Goal: Information Seeking & Learning: Learn about a topic

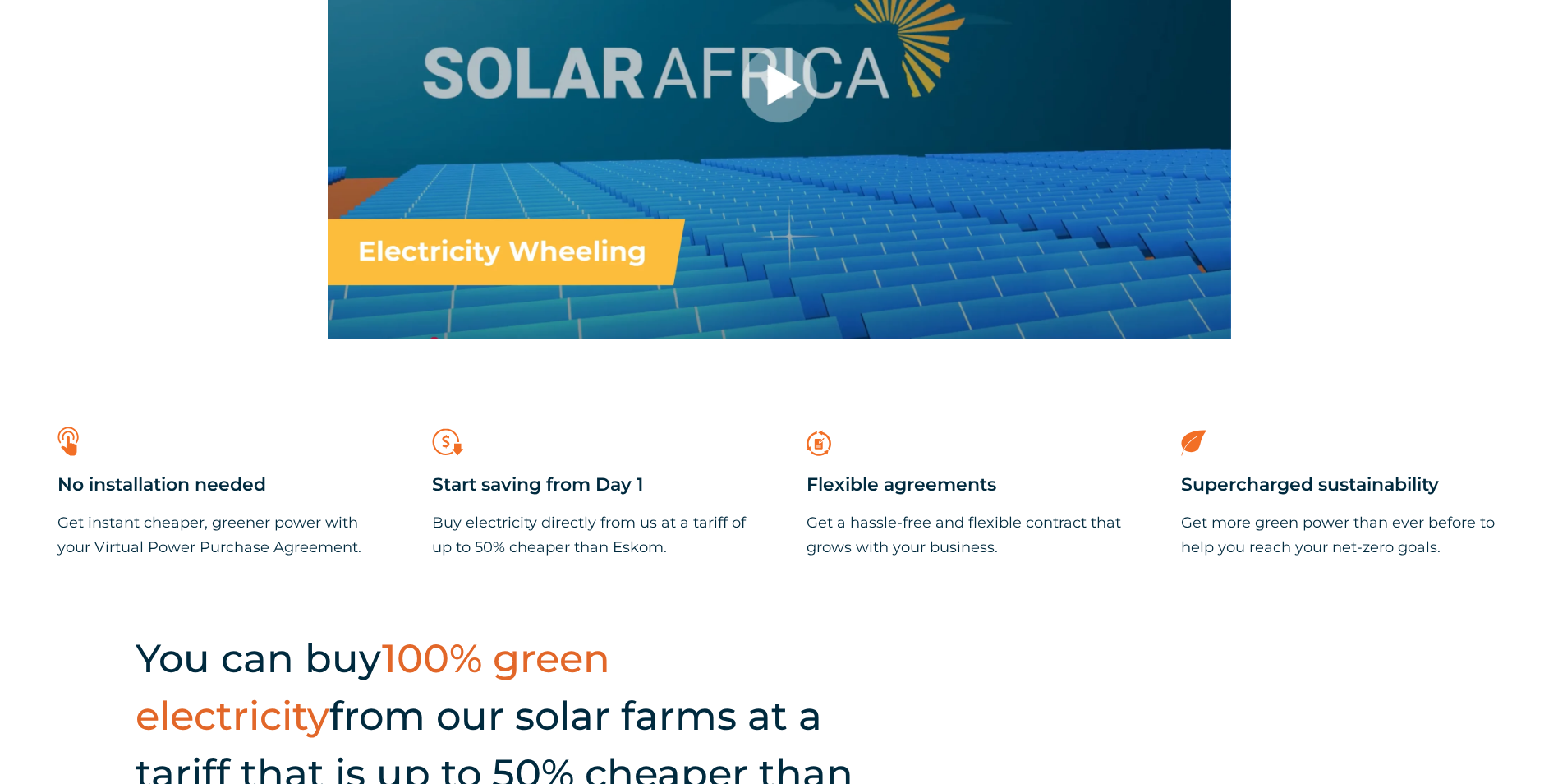
scroll to position [1232, 0]
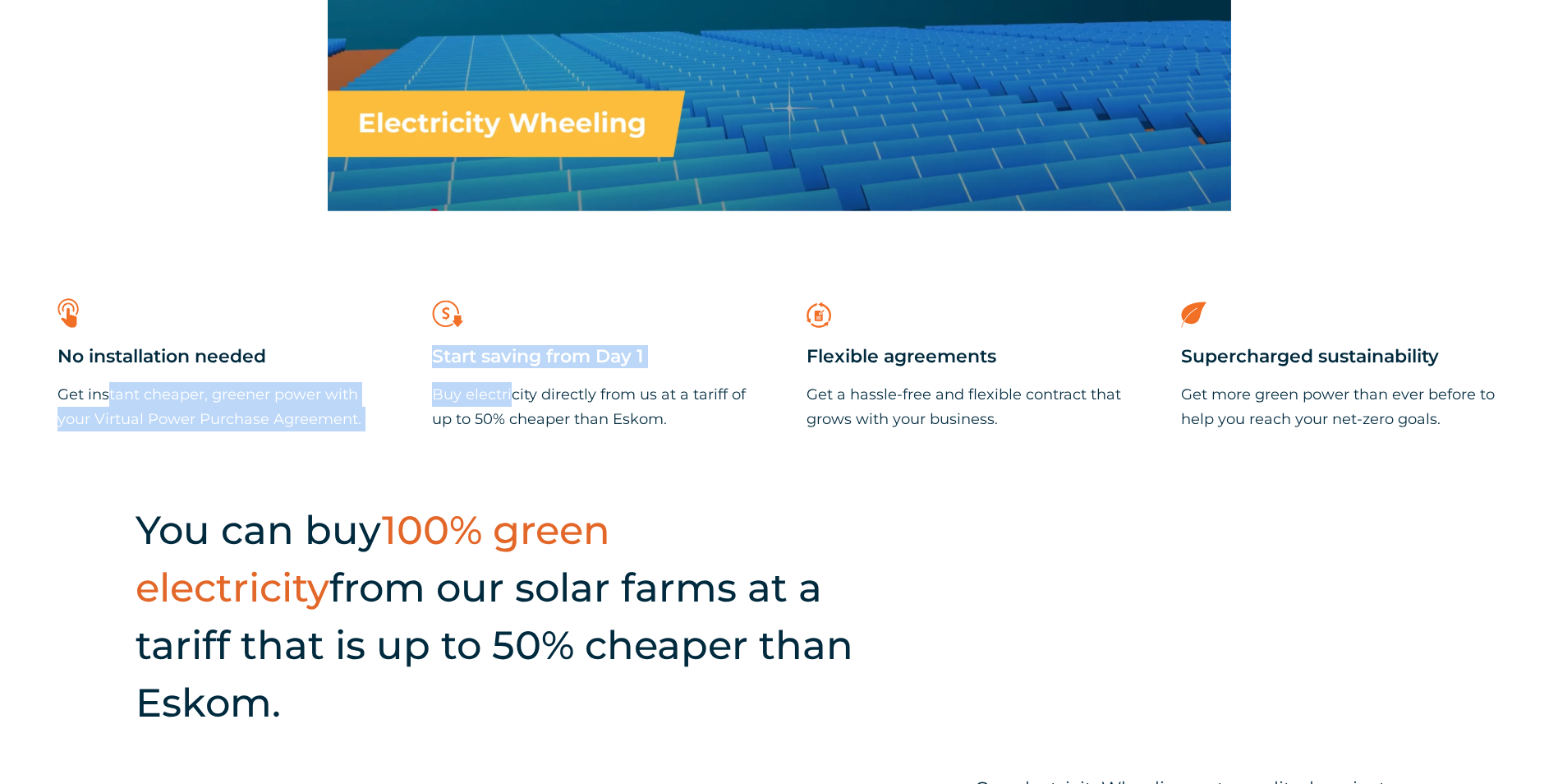
drag, startPoint x: 62, startPoint y: 393, endPoint x: 474, endPoint y: 403, distance: 412.1
click at [471, 403] on div "Solution benefits .cls-1{fill:#f26f26;} No installation needed Get instant chea…" at bounding box center [779, 325] width 1558 height 228
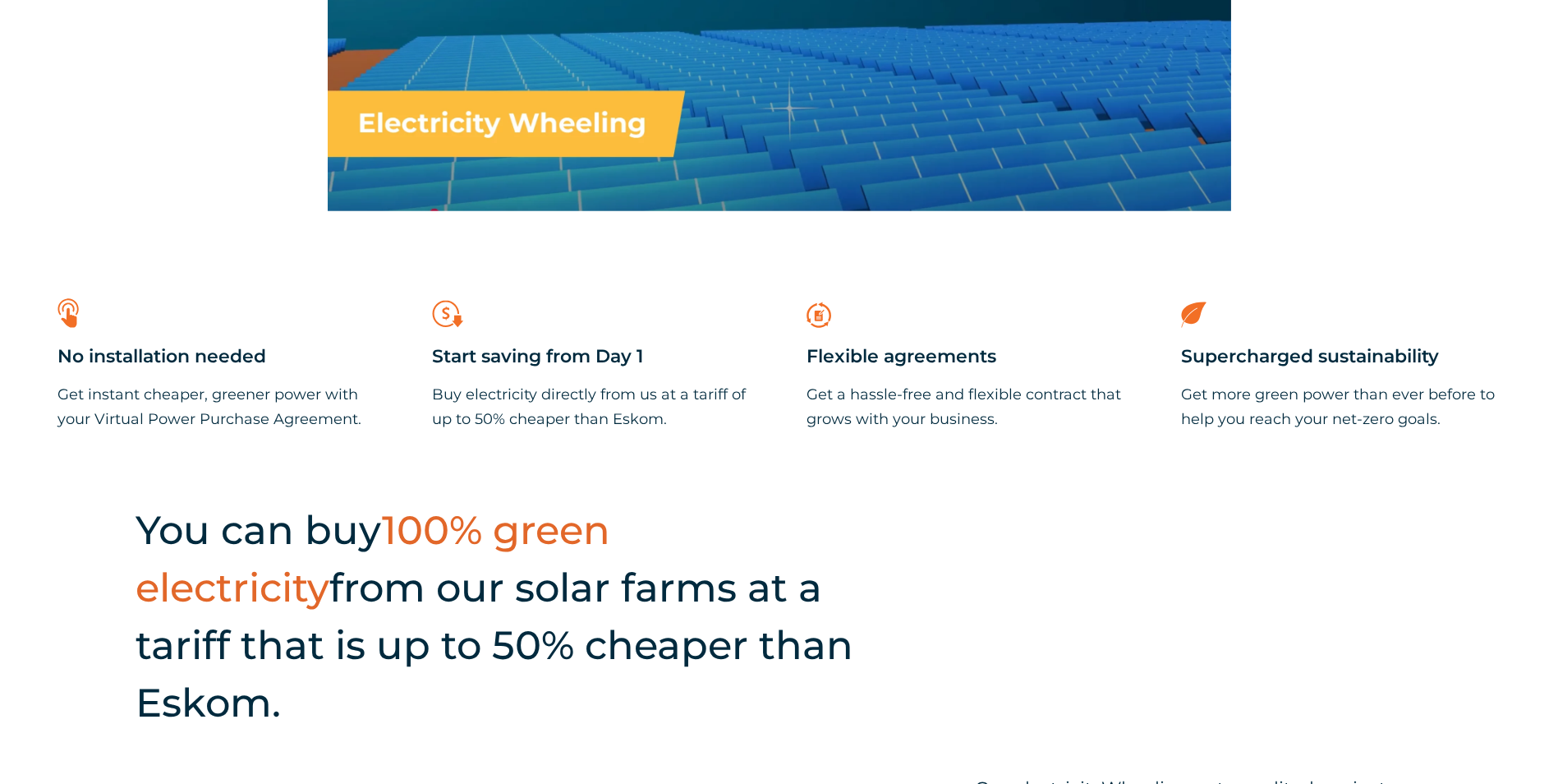
drag, startPoint x: 474, startPoint y: 403, endPoint x: 514, endPoint y: 428, distance: 47.2
click at [514, 428] on p "Buy electricity directly from us at a tariff of up to 50% cheaper than Eskom." at bounding box center [592, 407] width 320 height 49
drag, startPoint x: 444, startPoint y: 396, endPoint x: 683, endPoint y: 402, distance: 239.1
click at [683, 402] on p "Buy electricity directly from us at a tariff of up to 50% cheaper than Eskom." at bounding box center [592, 407] width 320 height 49
drag, startPoint x: 683, startPoint y: 402, endPoint x: 672, endPoint y: 431, distance: 31.0
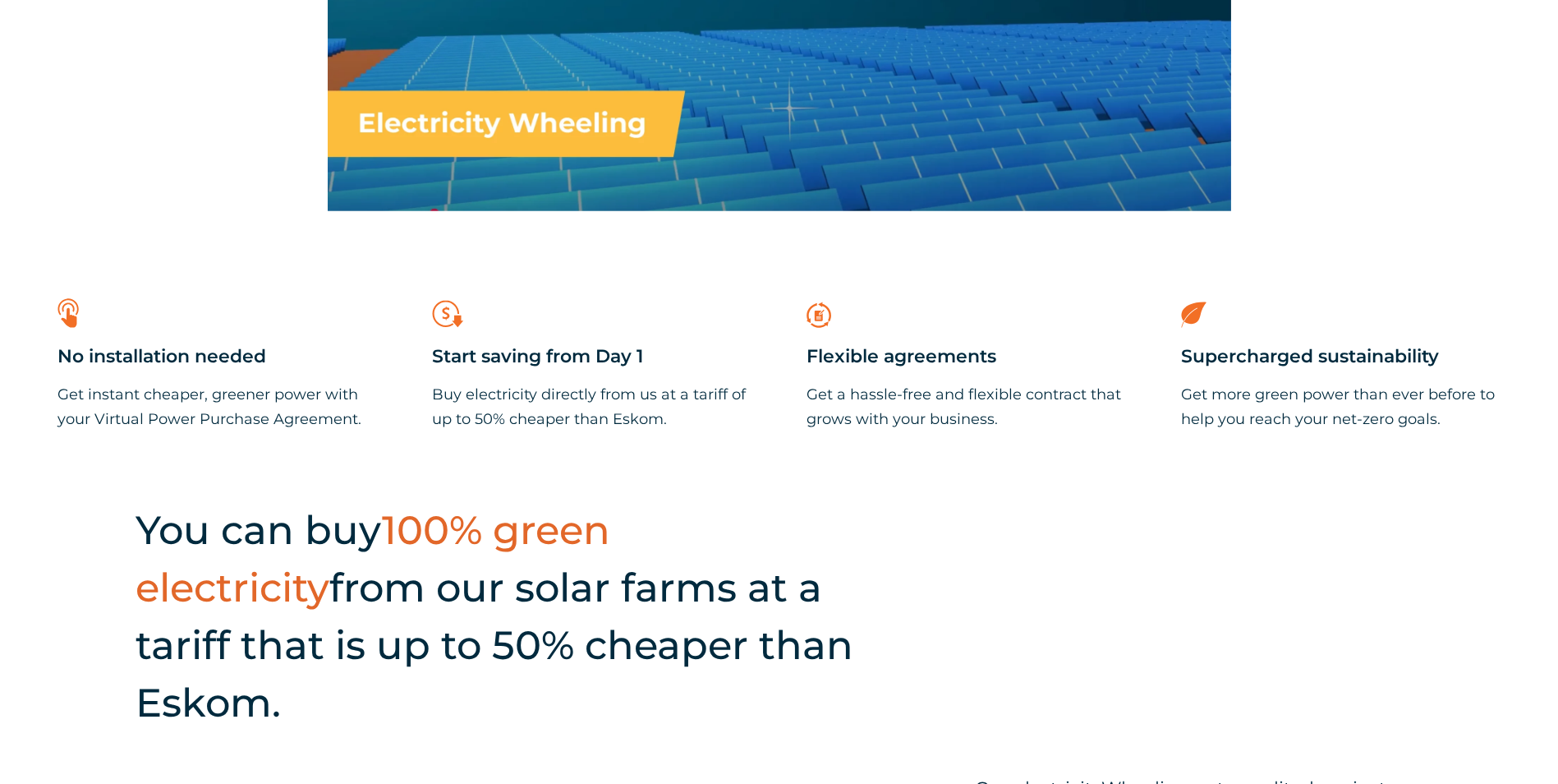
click at [672, 431] on p "Buy electricity directly from us at a tariff of up to 50% cheaper than Eskom." at bounding box center [592, 407] width 320 height 49
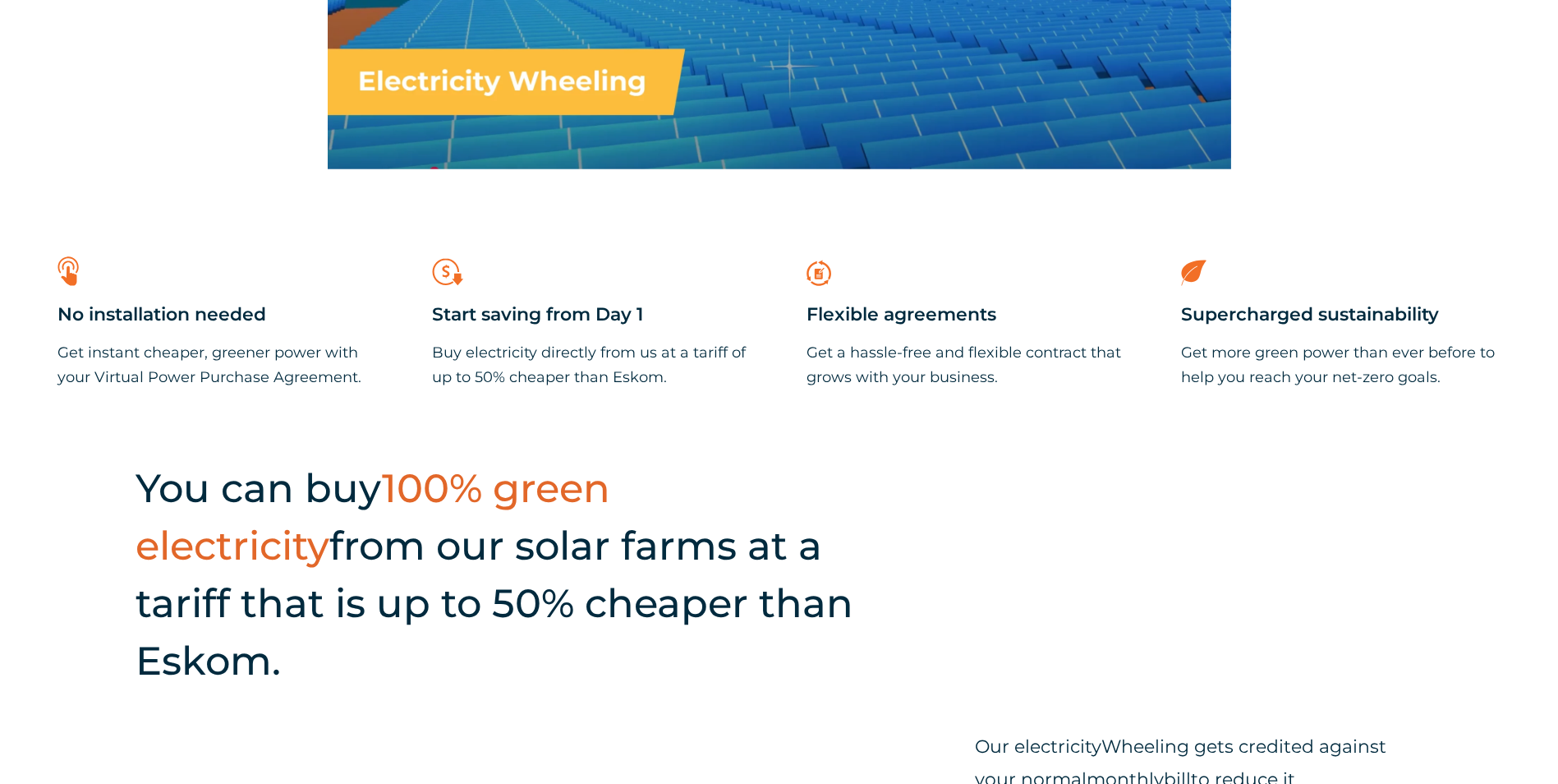
scroll to position [1314, 0]
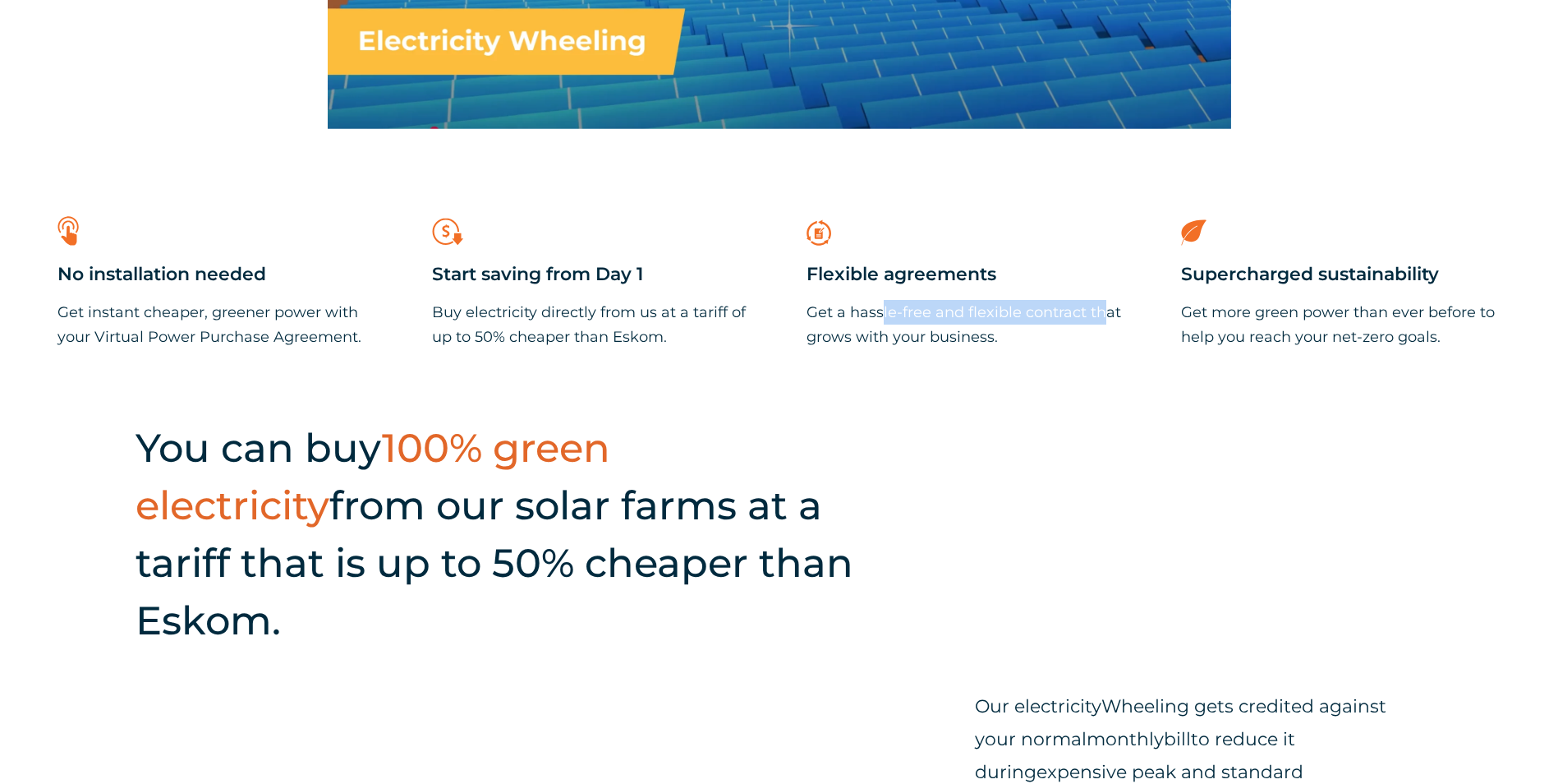
drag, startPoint x: 834, startPoint y: 315, endPoint x: 1138, endPoint y: 323, distance: 304.1
click at [1133, 321] on div ".cls-1{fill:#f26f26;} Flexible agreements Get a hassle-free and flexible contra…" at bounding box center [966, 279] width 336 height 155
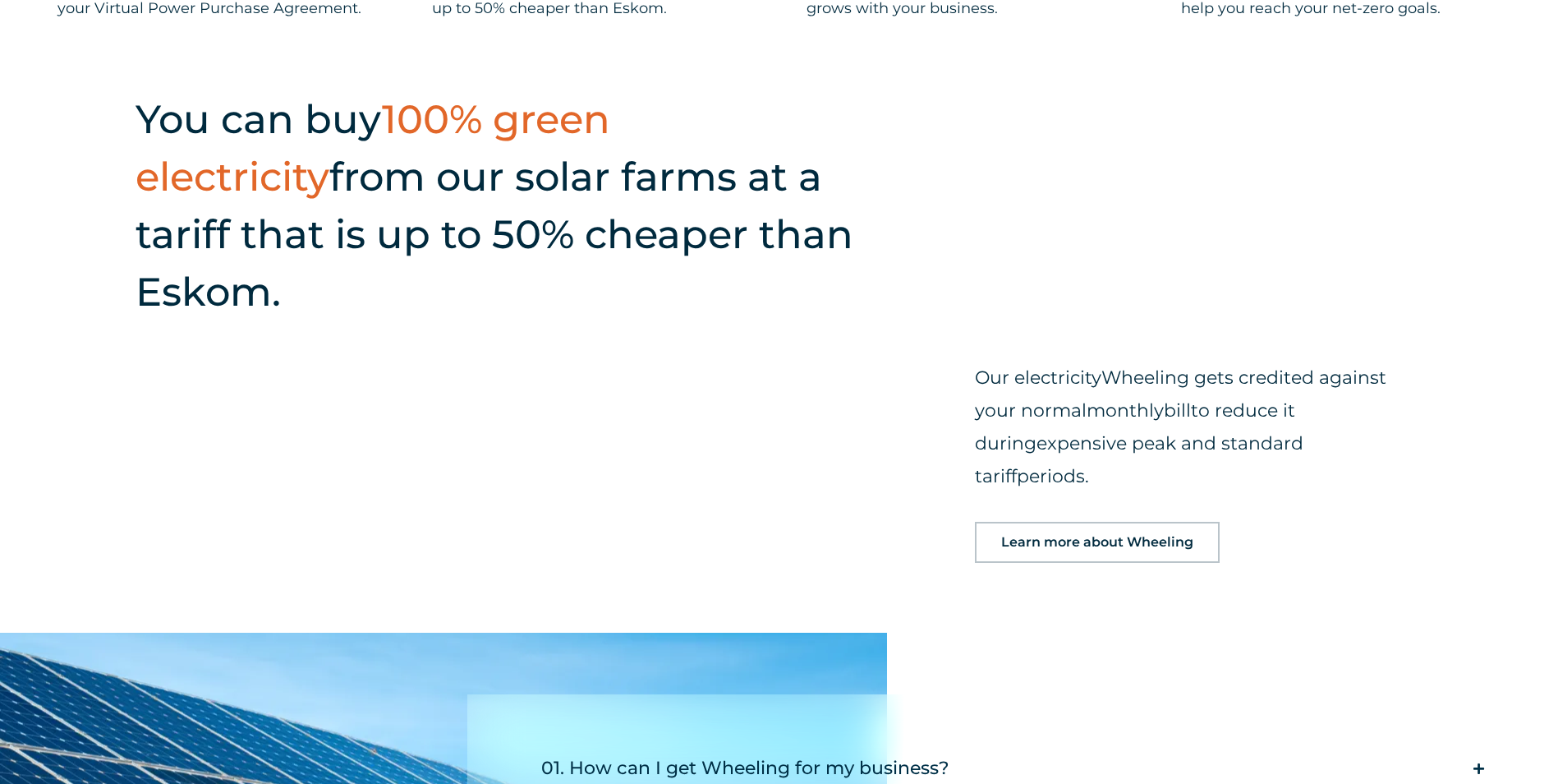
click at [870, 271] on div "You can buy 100% green electricity from our solar farms at a tariff that is up …" at bounding box center [779, 331] width 1558 height 604
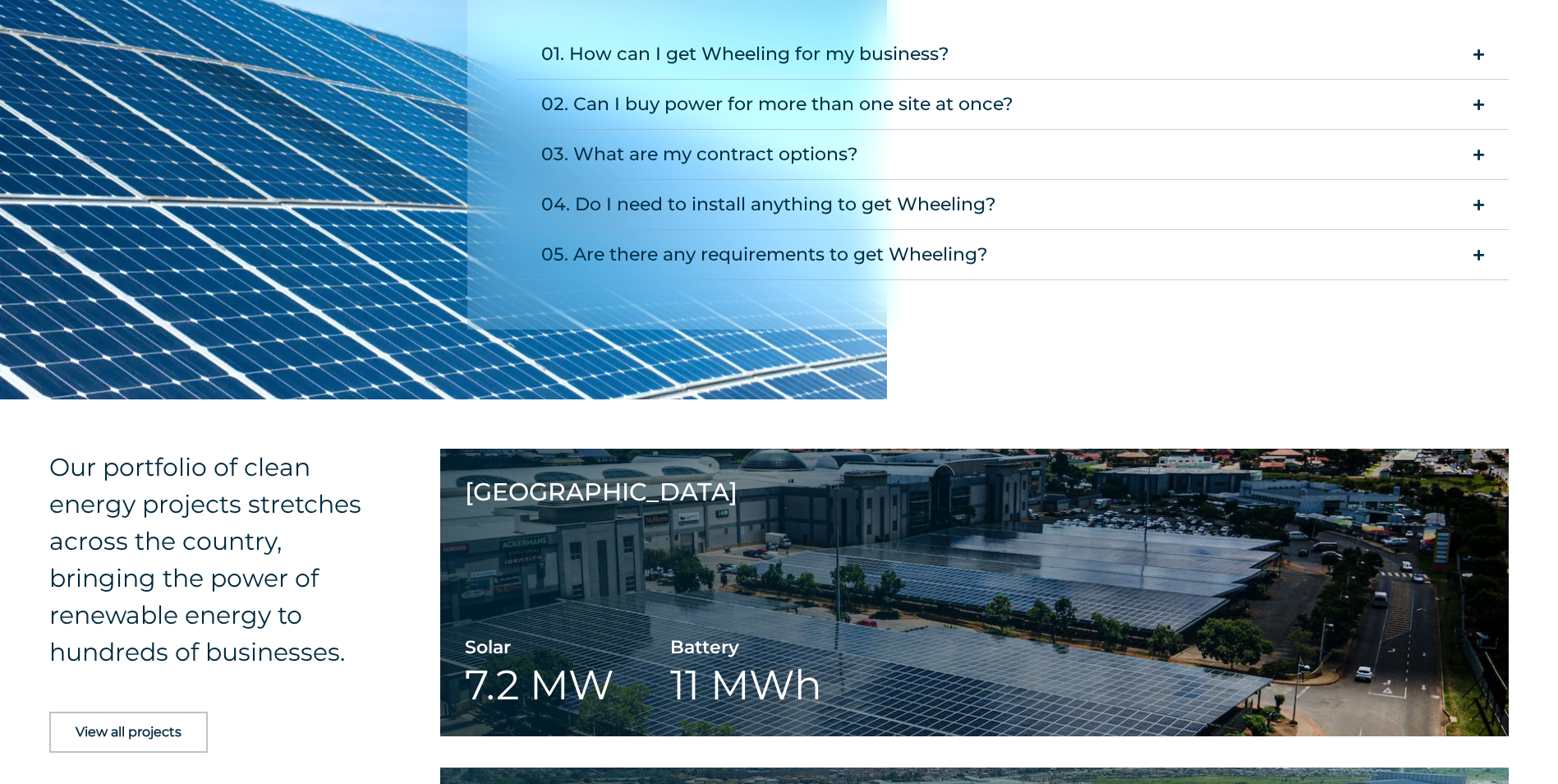
scroll to position [2382, 0]
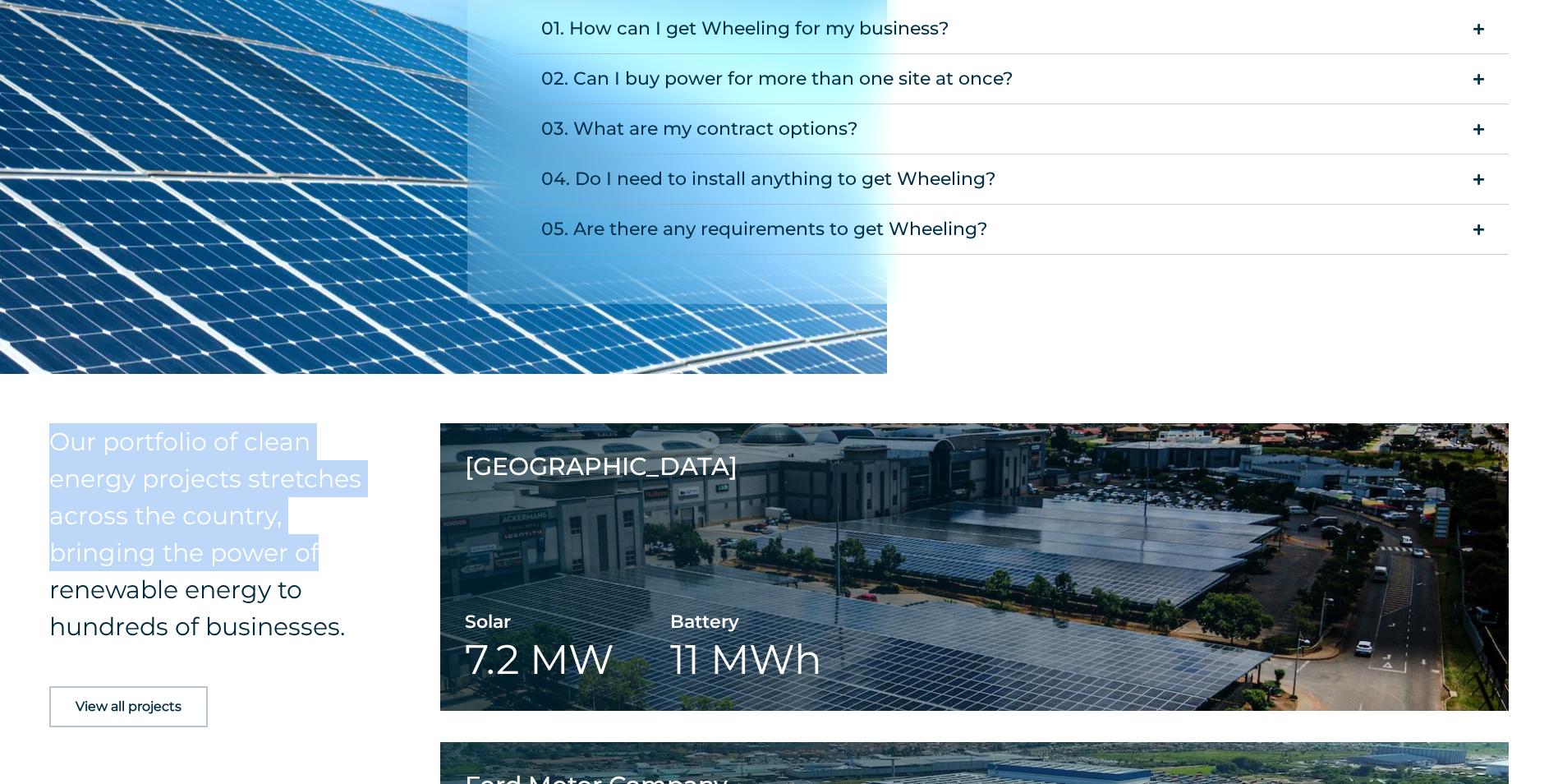
drag, startPoint x: 56, startPoint y: 356, endPoint x: 347, endPoint y: 477, distance: 315.2
click at [347, 475] on h4 "Our portfolio of clean energy projects stretches across the country, bringing t…" at bounding box center [206, 534] width 314 height 222
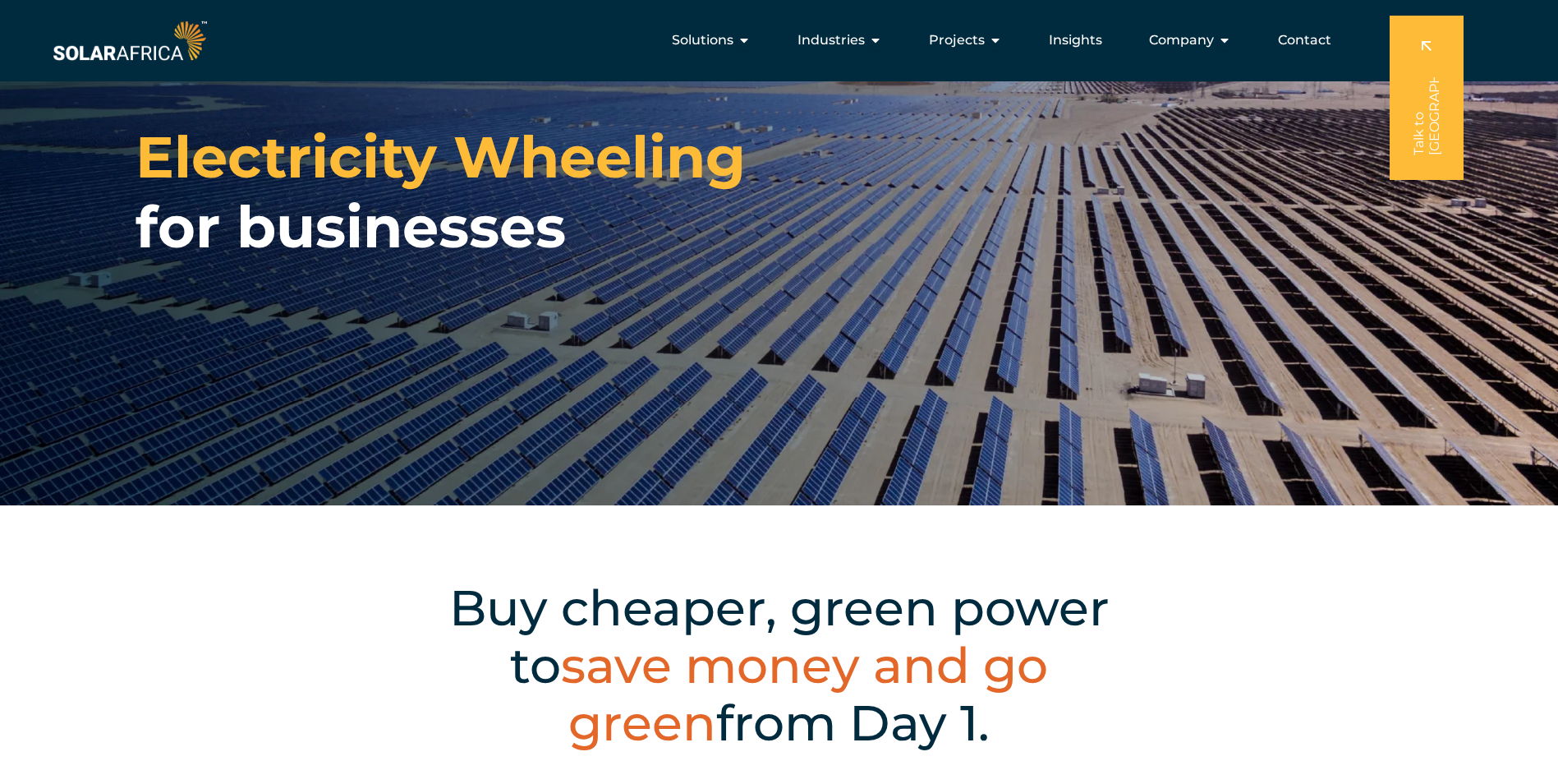
scroll to position [0, 0]
